Goal: Transaction & Acquisition: Download file/media

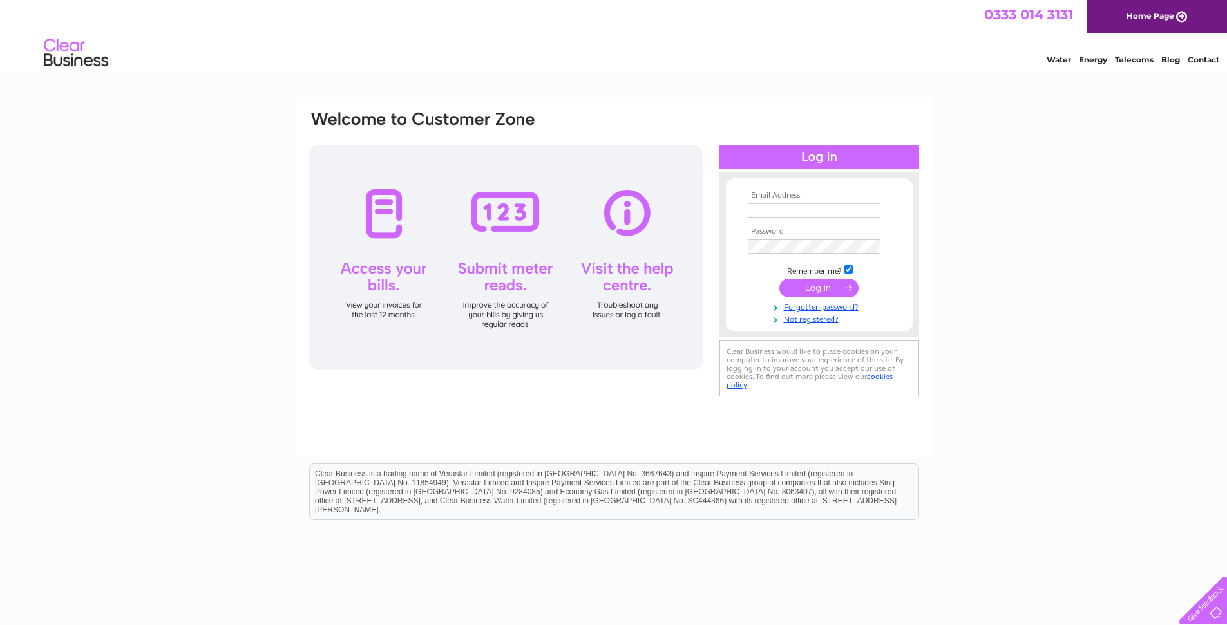
click at [769, 207] on input "text" at bounding box center [813, 210] width 133 height 14
type input "[PERSON_NAME][EMAIL_ADDRESS][DOMAIN_NAME]"
click at [811, 289] on input "submit" at bounding box center [818, 289] width 79 height 18
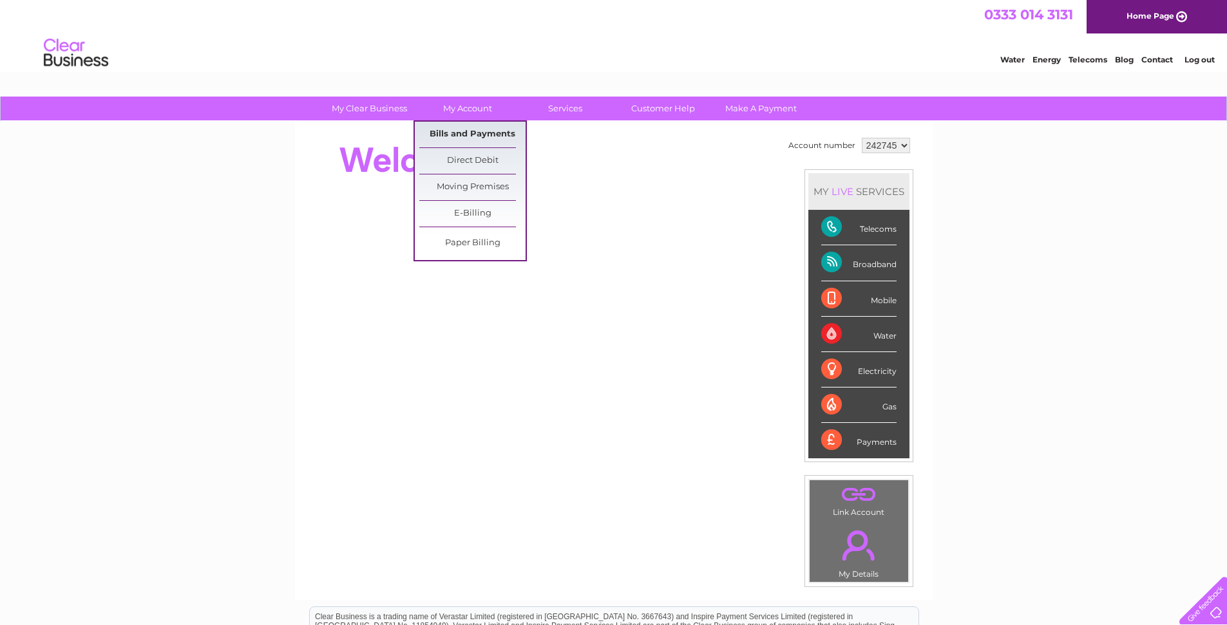
click at [483, 136] on link "Bills and Payments" at bounding box center [472, 135] width 106 height 26
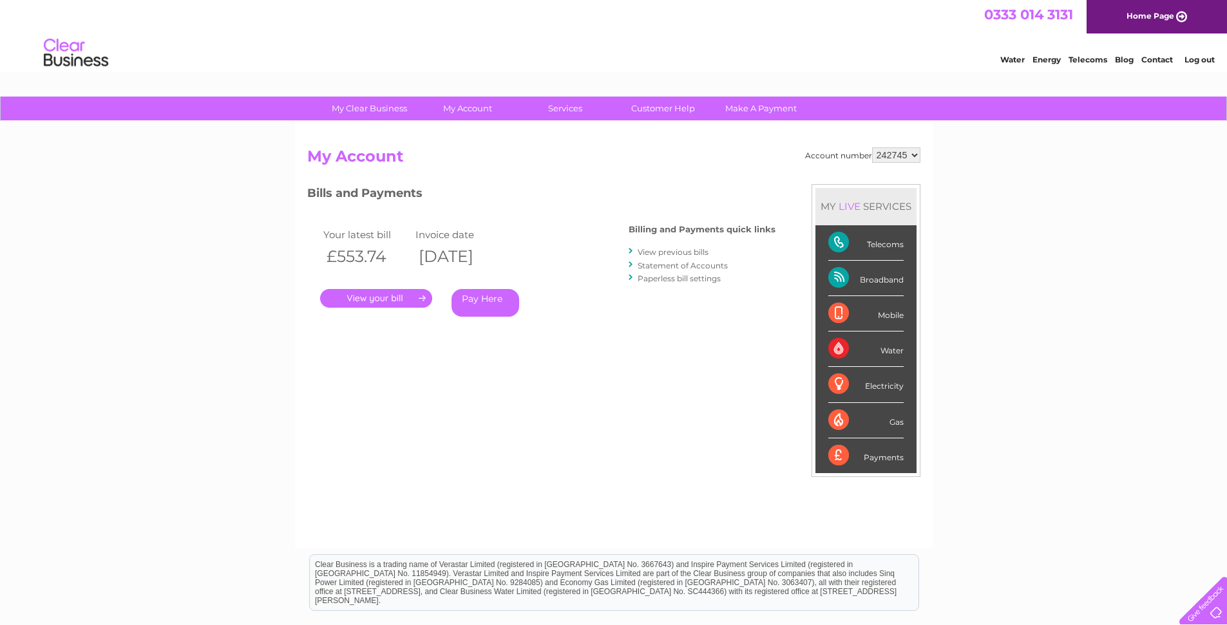
click at [380, 297] on link "." at bounding box center [376, 298] width 112 height 19
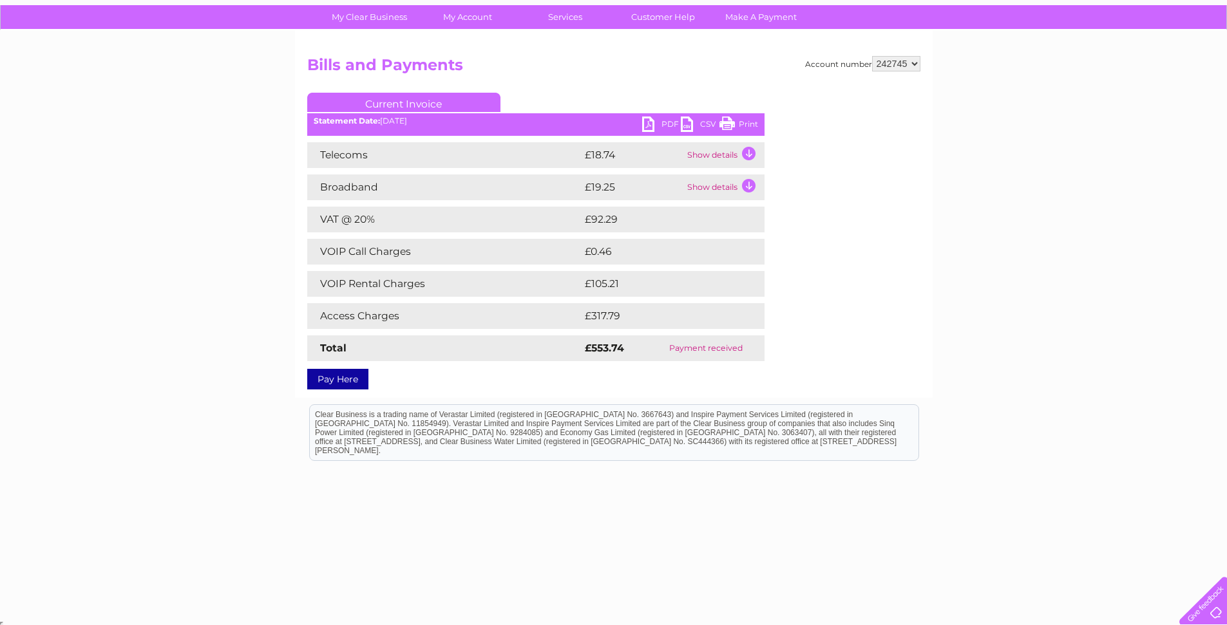
scroll to position [93, 0]
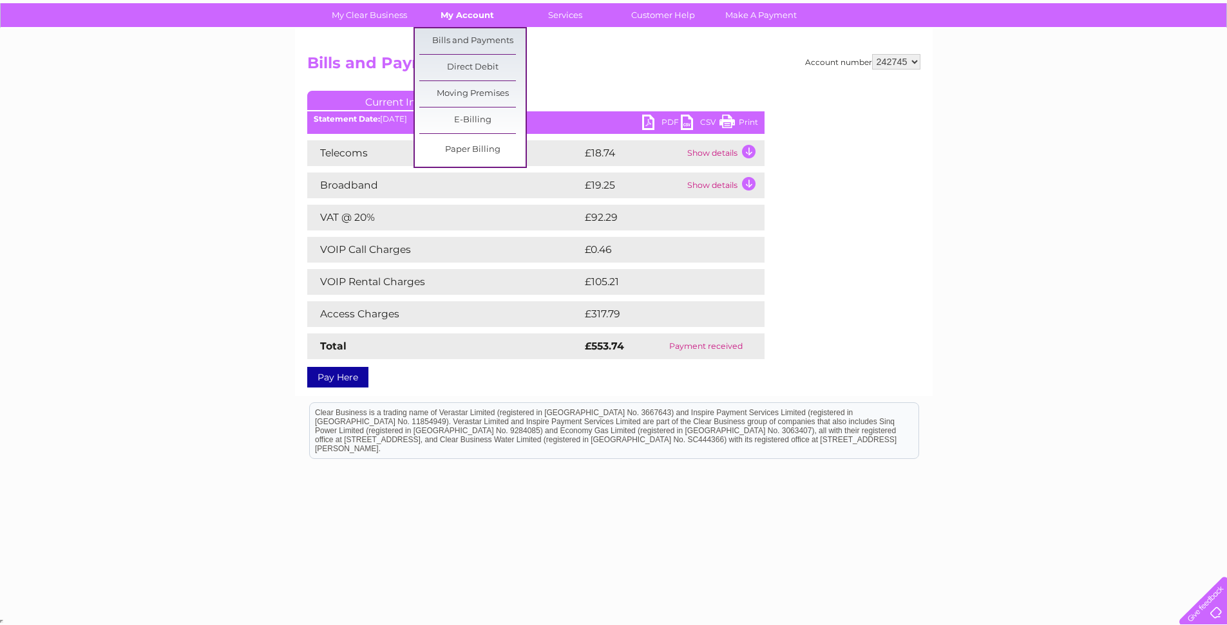
click at [478, 16] on link "My Account" at bounding box center [467, 15] width 106 height 24
click at [480, 42] on link "Bills and Payments" at bounding box center [472, 41] width 106 height 26
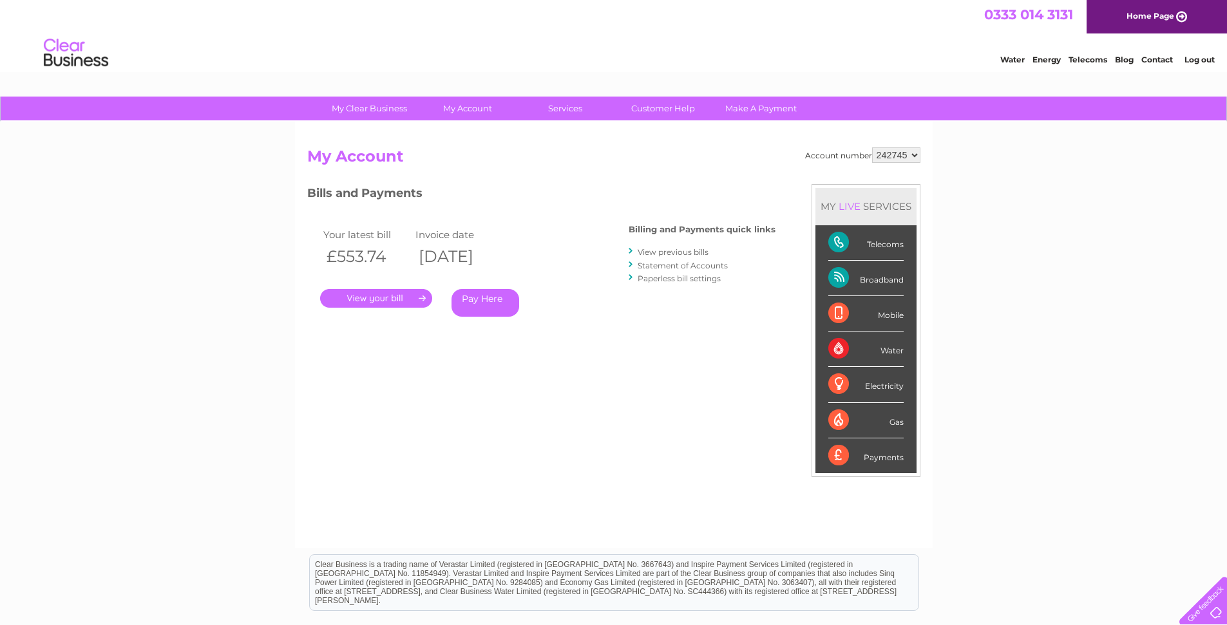
click at [679, 249] on link "View previous bills" at bounding box center [672, 252] width 71 height 10
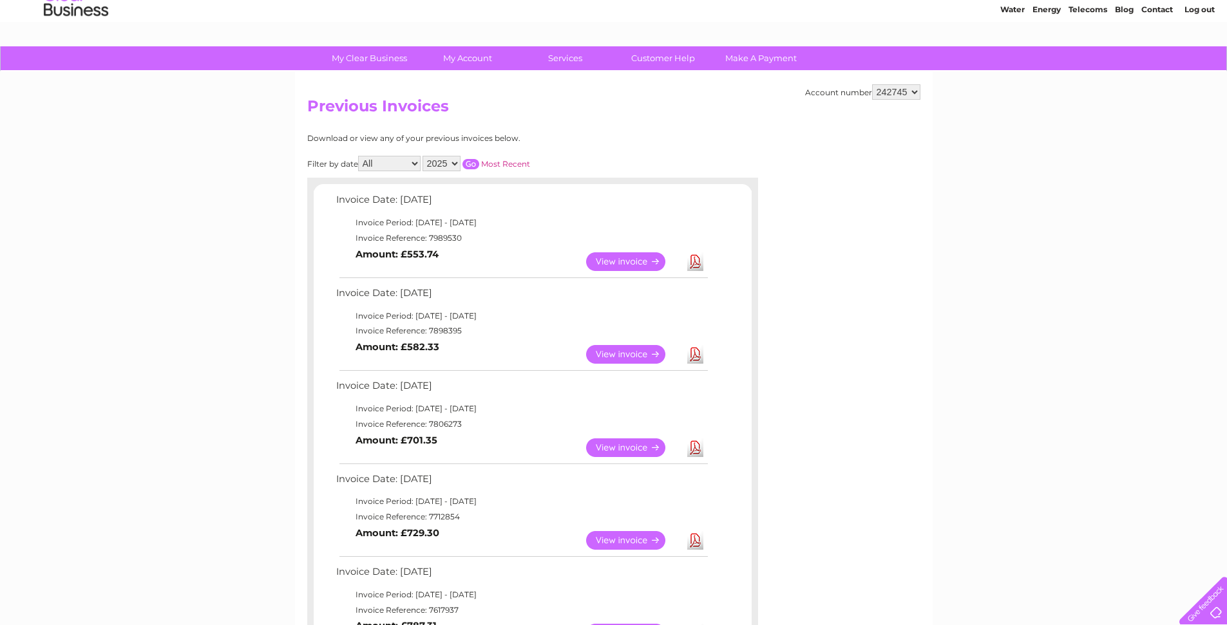
scroll to position [77, 0]
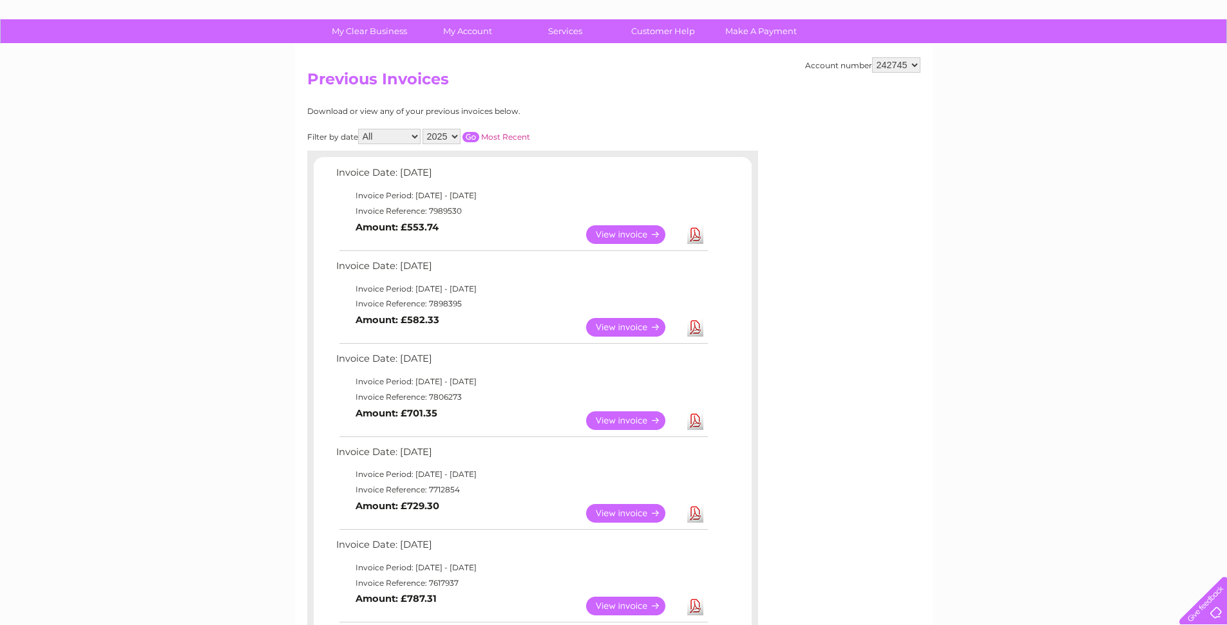
click at [694, 236] on link "Download" at bounding box center [695, 234] width 16 height 19
click at [695, 330] on link "Download" at bounding box center [695, 327] width 16 height 19
click at [693, 417] on link "Download" at bounding box center [695, 420] width 16 height 19
click at [693, 519] on link "Download" at bounding box center [695, 513] width 16 height 19
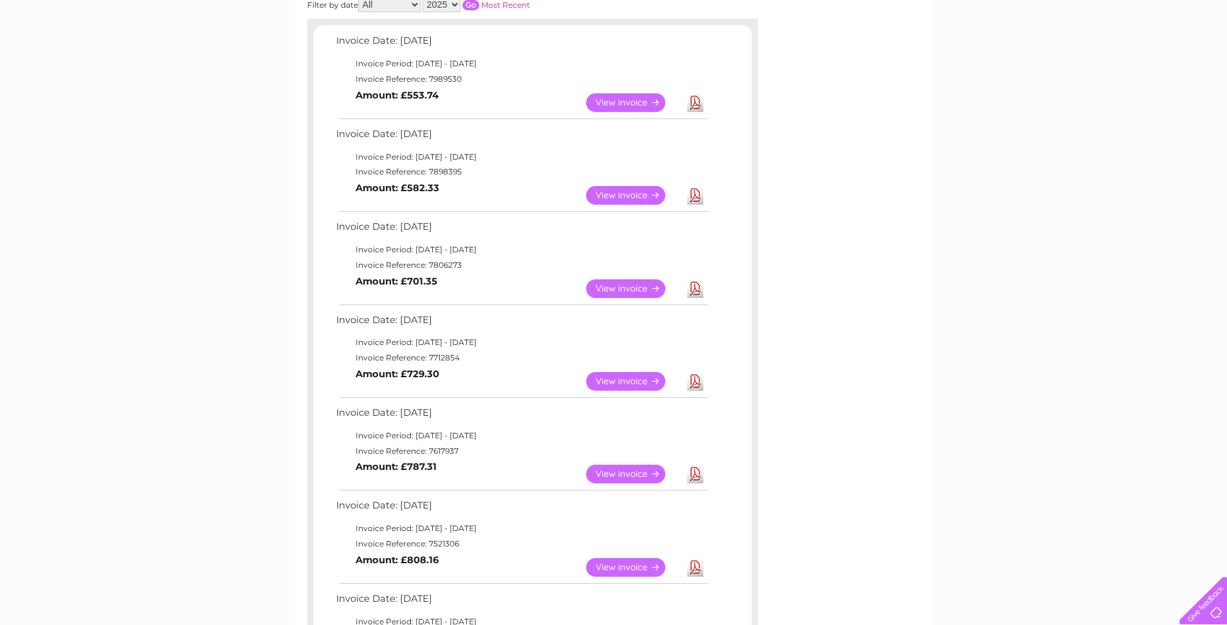
scroll to position [232, 0]
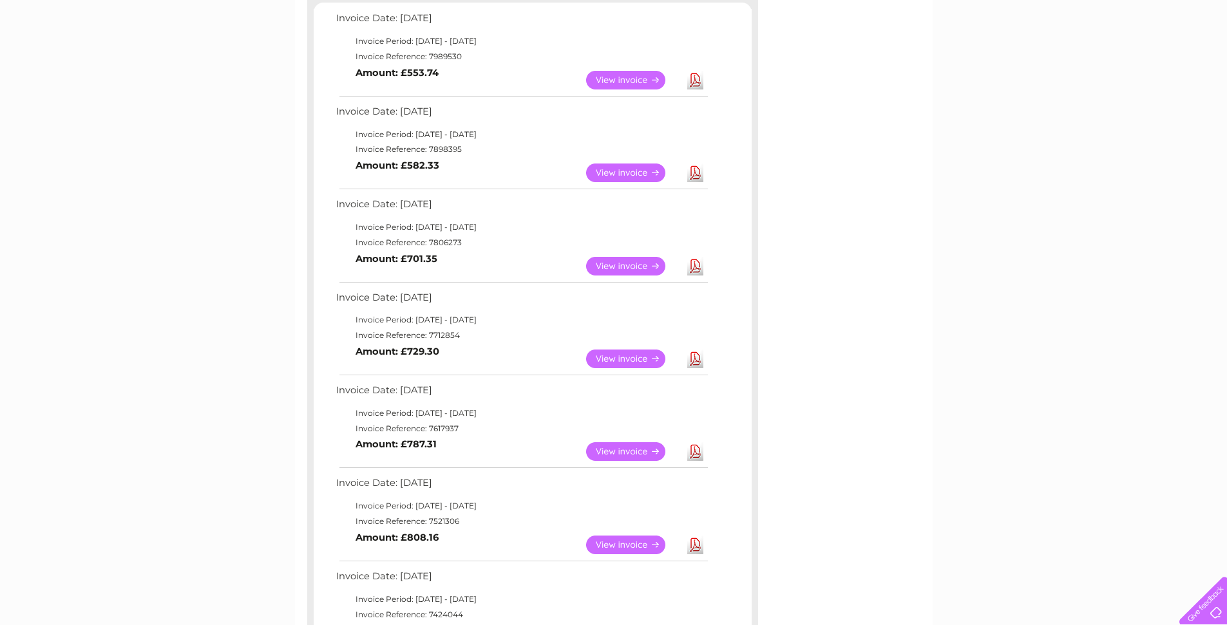
click at [697, 455] on link "Download" at bounding box center [695, 451] width 16 height 19
